Goal: Task Accomplishment & Management: Complete application form

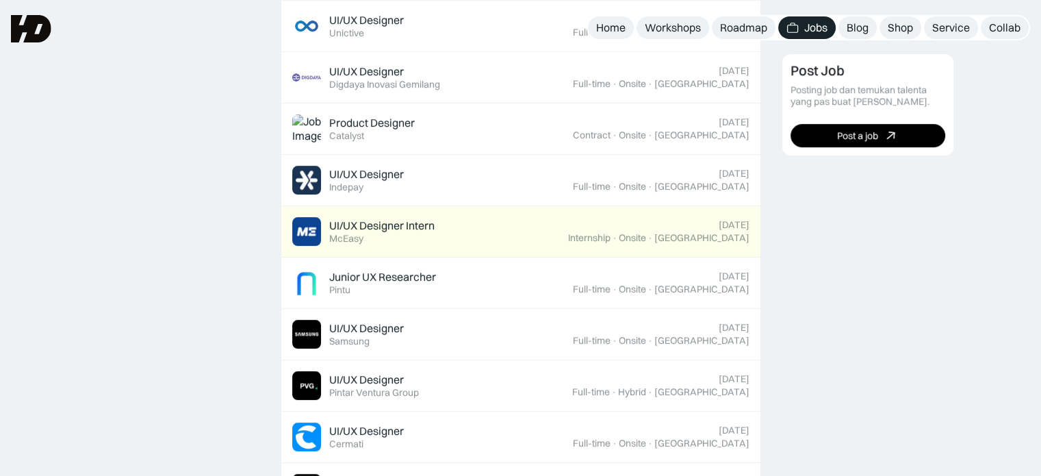
scroll to position [690, 0]
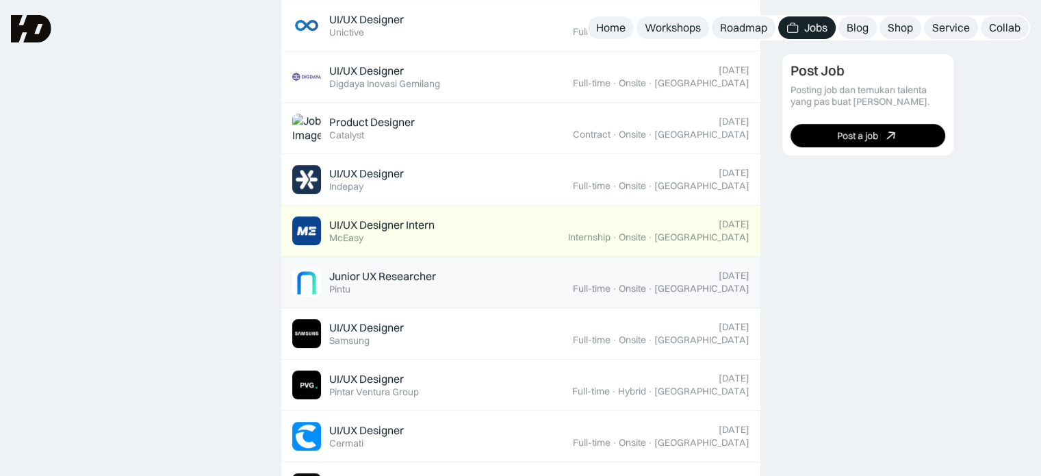
click at [400, 284] on div "Junior UX Researcher Featured Pintu" at bounding box center [382, 282] width 107 height 26
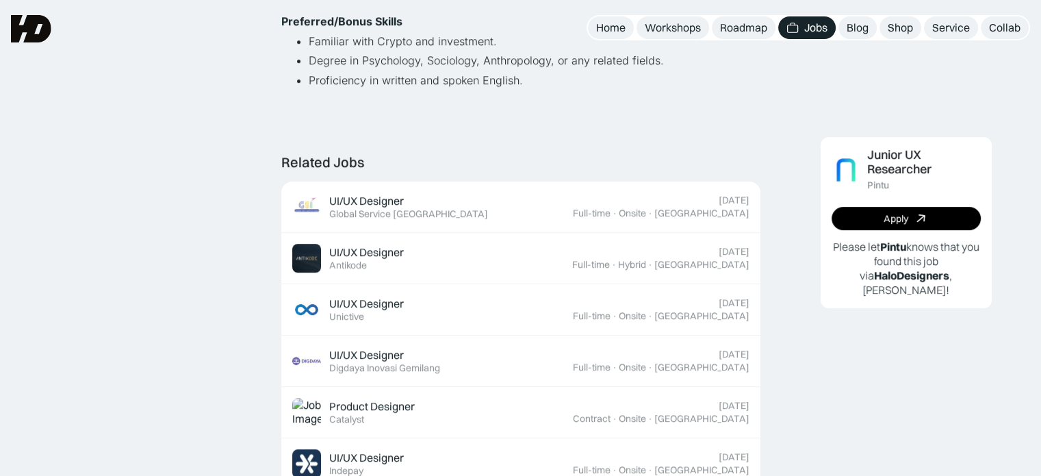
scroll to position [712, 0]
click at [806, 32] on div "Jobs" at bounding box center [815, 28] width 23 height 14
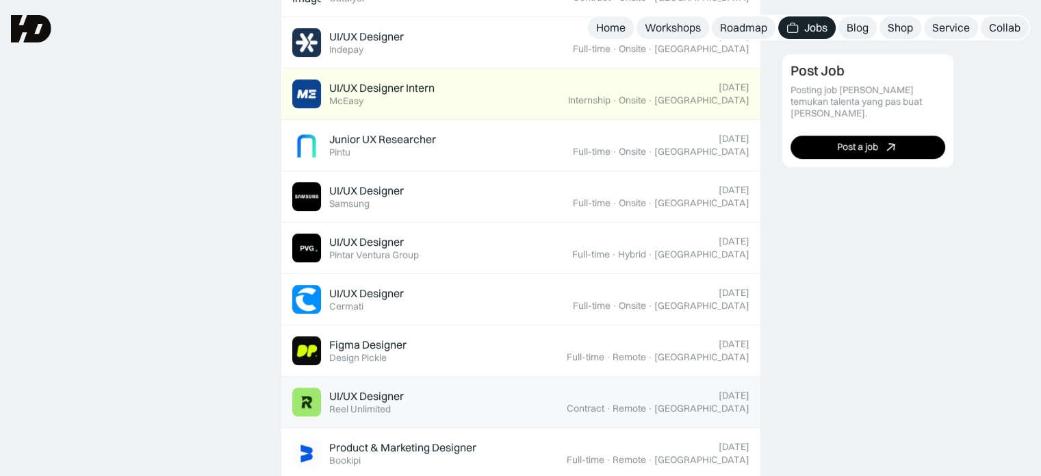
scroll to position [826, 0]
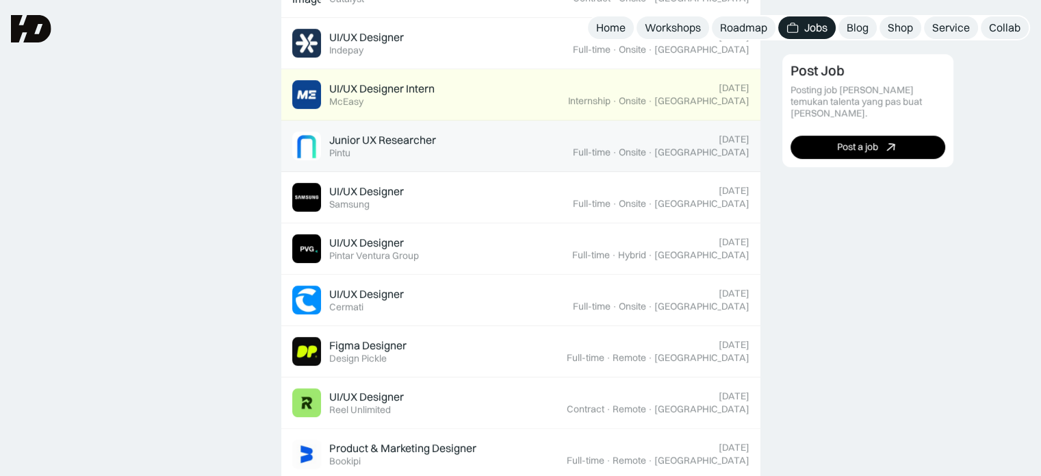
click at [387, 149] on div "Junior UX Researcher Featured Pintu" at bounding box center [382, 146] width 107 height 26
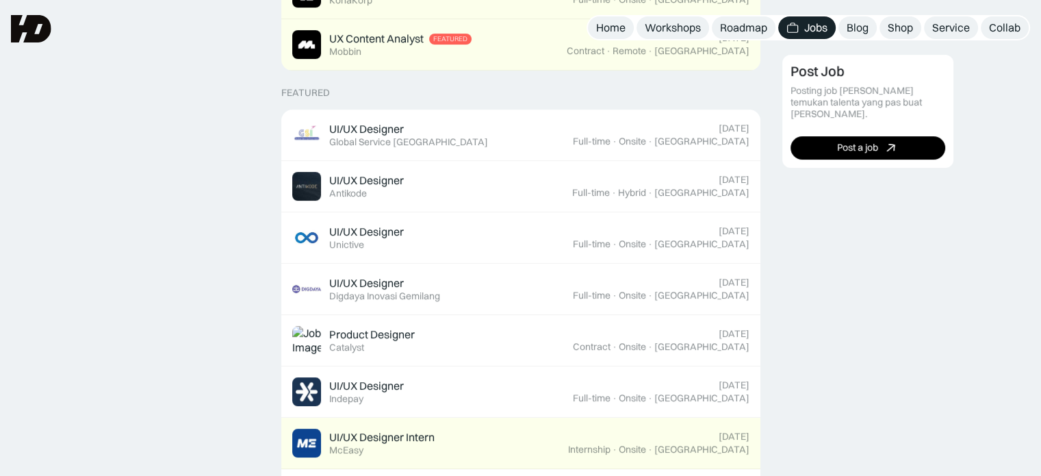
scroll to position [435, 0]
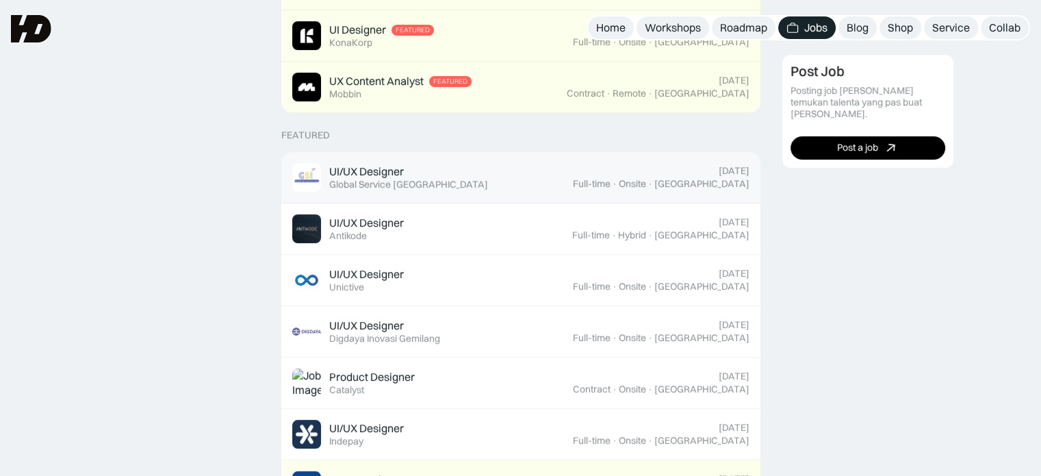
click at [498, 187] on div "UI/UX Designer Featured Global Service Indonesia" at bounding box center [432, 177] width 281 height 29
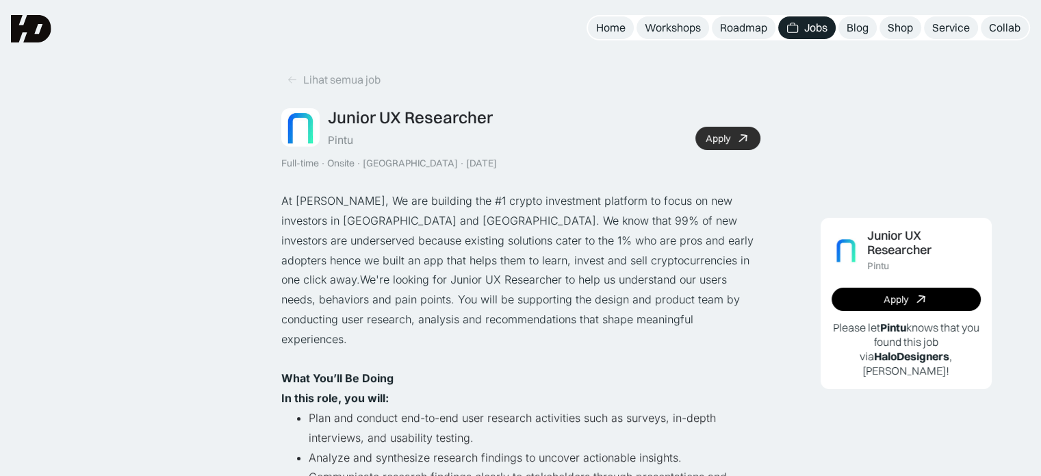
click at [715, 128] on link "Apply" at bounding box center [727, 138] width 65 height 23
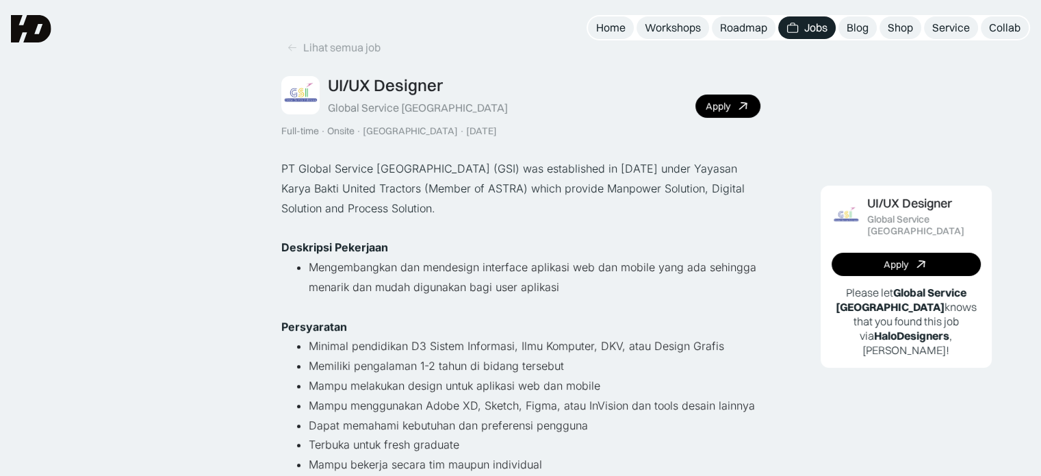
scroll to position [31, 0]
click at [737, 103] on icon at bounding box center [743, 107] width 20 height 20
